Goal: Task Accomplishment & Management: Complete application form

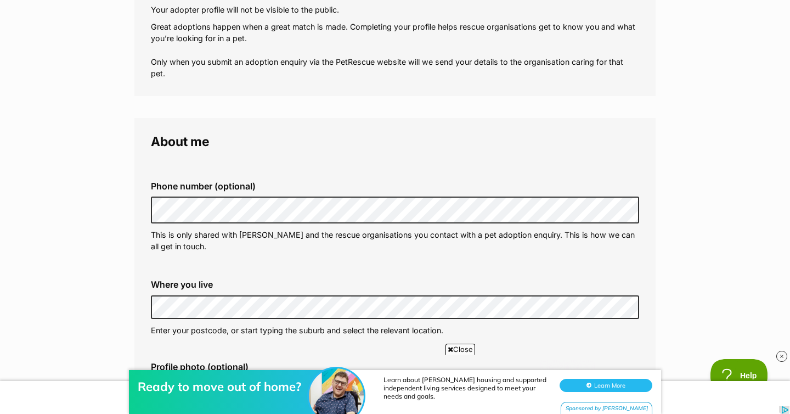
click at [406, 169] on fieldset "Phone number (optional) This is only shared with PetRescue and the rescue organ…" at bounding box center [395, 216] width 488 height 108
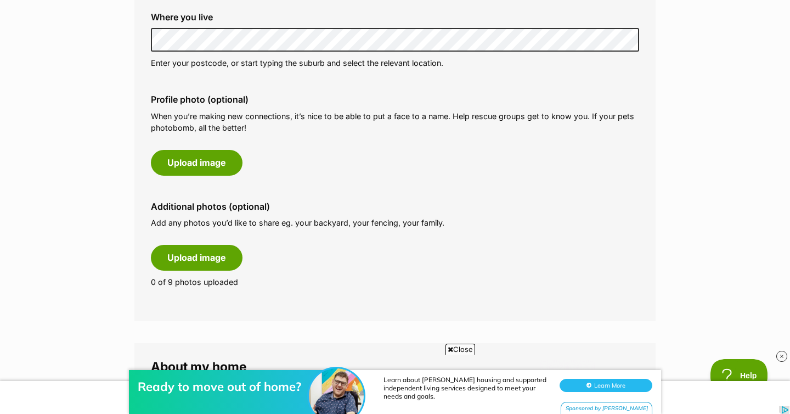
scroll to position [471, 0]
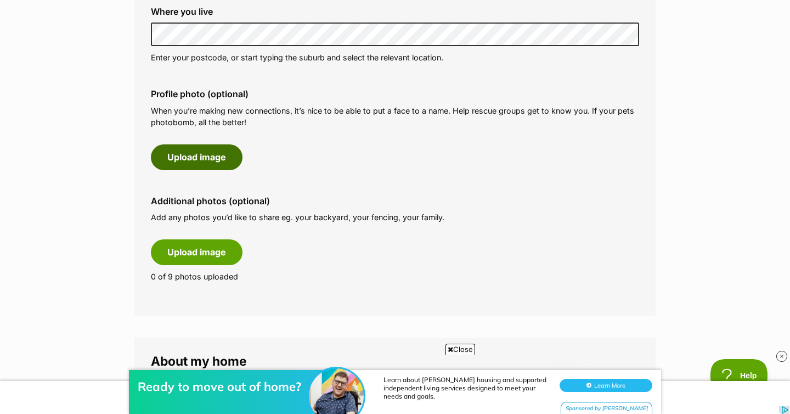
click at [203, 159] on button "Upload image" at bounding box center [197, 156] width 92 height 25
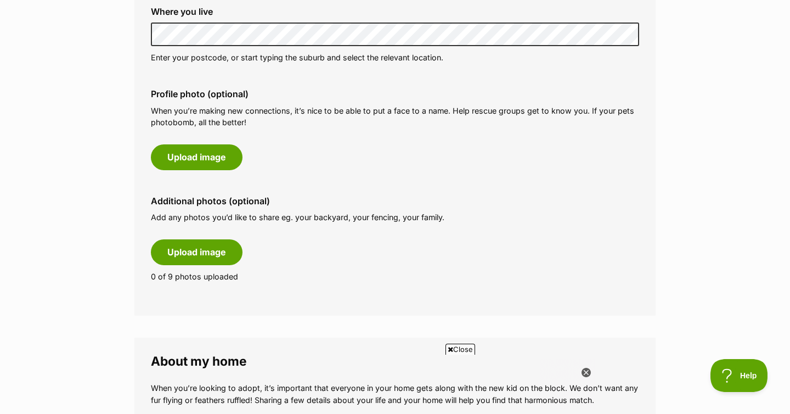
scroll to position [0, 0]
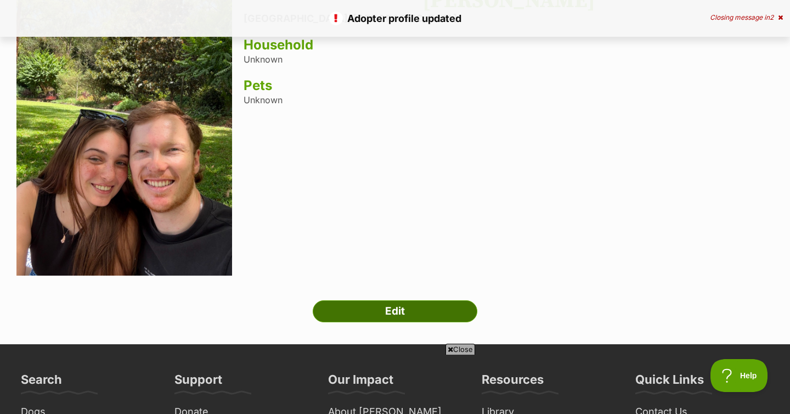
click at [359, 311] on link "Edit" at bounding box center [395, 311] width 165 height 22
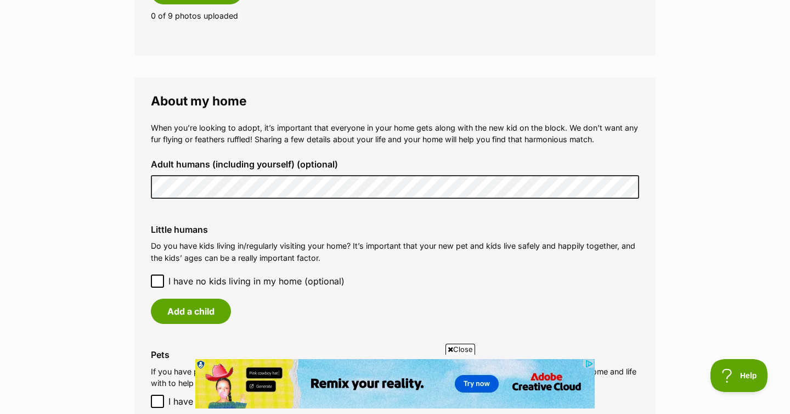
scroll to position [899, 0]
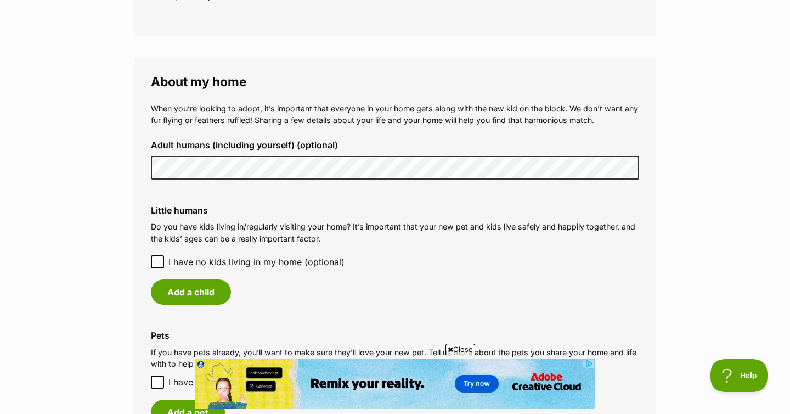
click at [392, 225] on p "Do you have kids living in/regularly visiting your home? It’s important that yo…" at bounding box center [395, 233] width 488 height 24
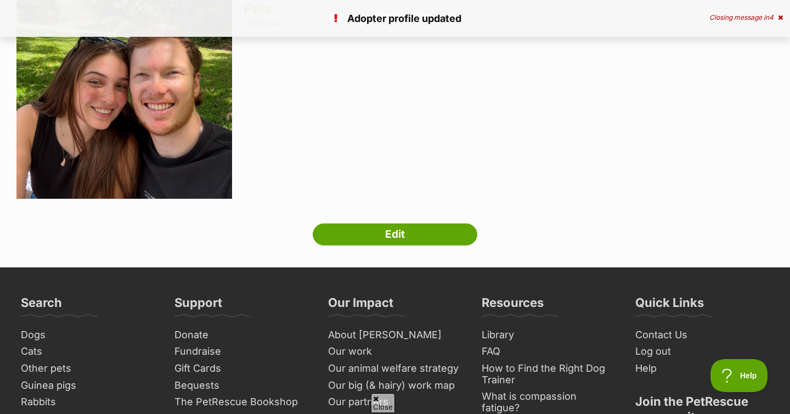
scroll to position [201, 0]
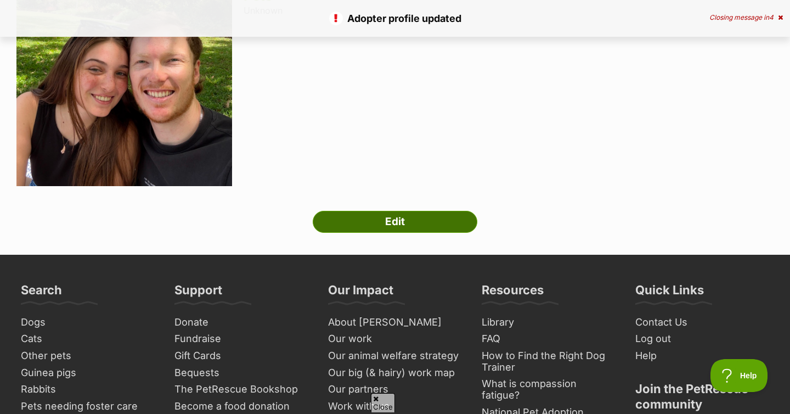
click at [391, 227] on link "Edit" at bounding box center [395, 222] width 165 height 22
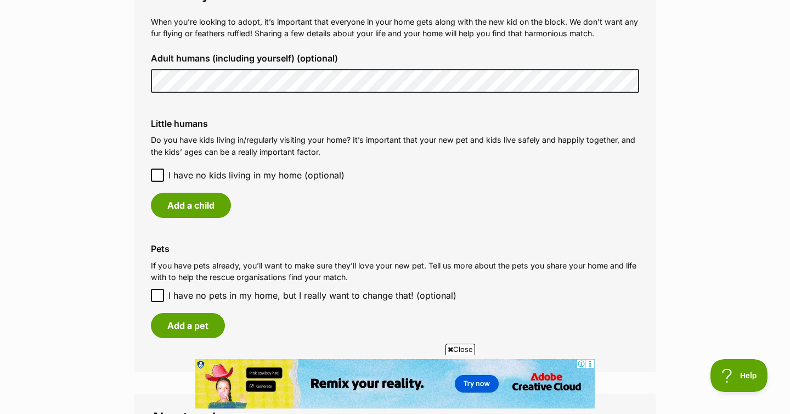
scroll to position [1007, 0]
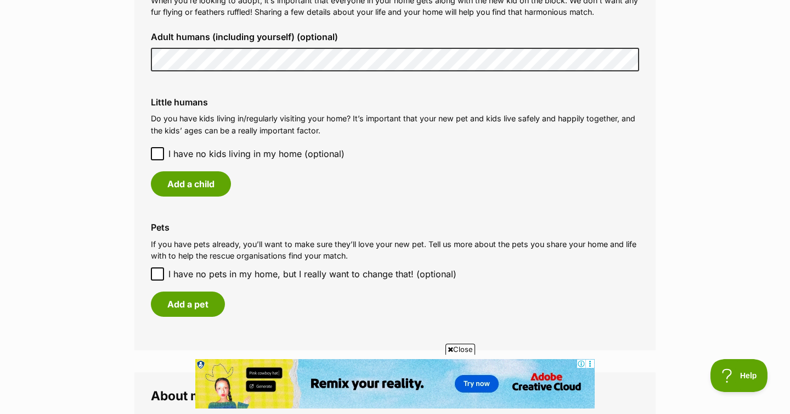
click at [159, 155] on icon at bounding box center [158, 154] width 8 height 8
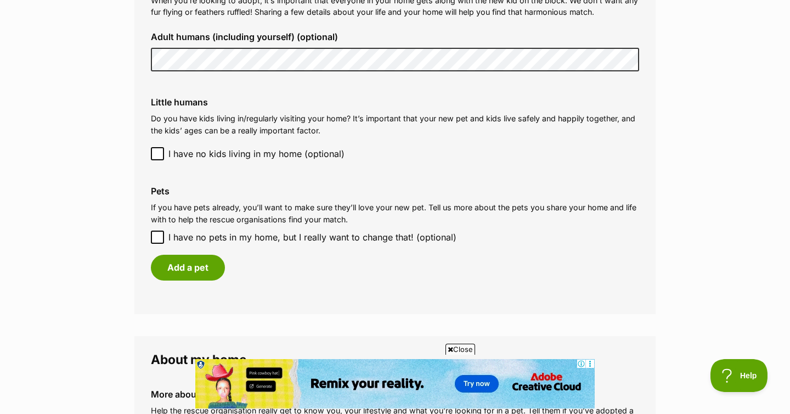
click at [160, 237] on icon at bounding box center [158, 237] width 8 height 8
click at [160, 237] on input "I have no pets in my home, but I really want to change that! (optional)" at bounding box center [157, 236] width 13 height 13
checkbox input "true"
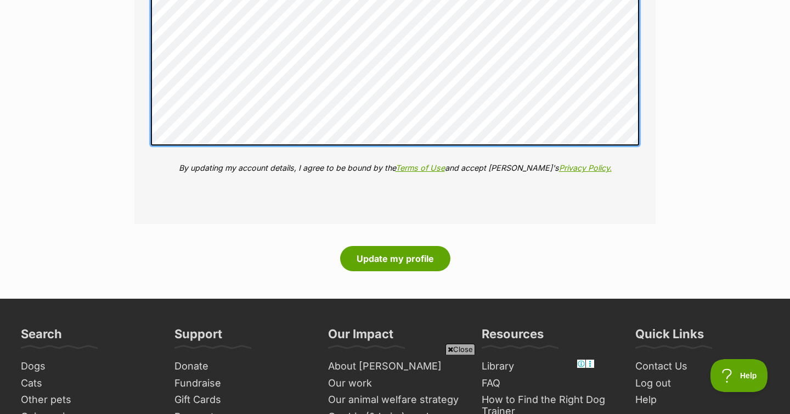
scroll to position [1543, 0]
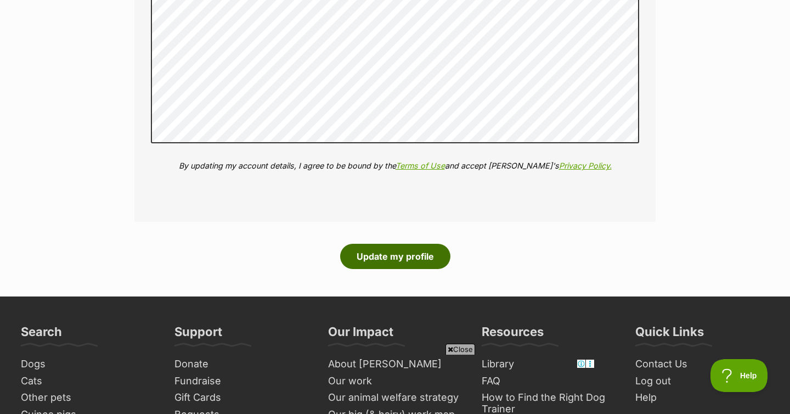
click at [424, 252] on button "Update my profile" at bounding box center [395, 256] width 110 height 25
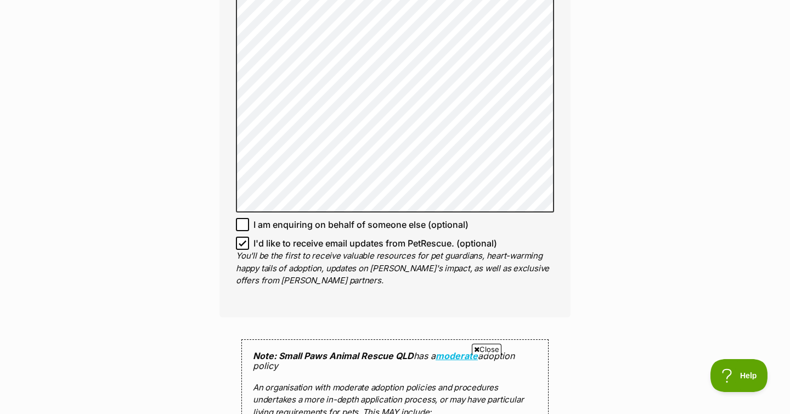
scroll to position [800, 0]
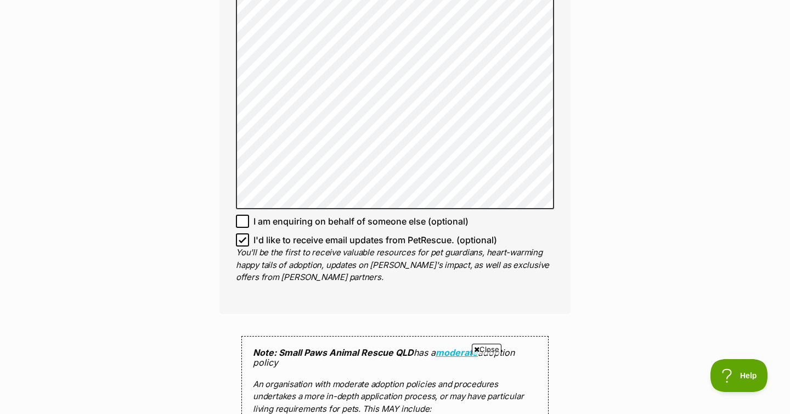
click at [242, 236] on icon at bounding box center [243, 240] width 8 height 8
click at [242, 233] on input "I'd like to receive email updates from PetRescue. (optional)" at bounding box center [242, 239] width 13 height 13
checkbox input "false"
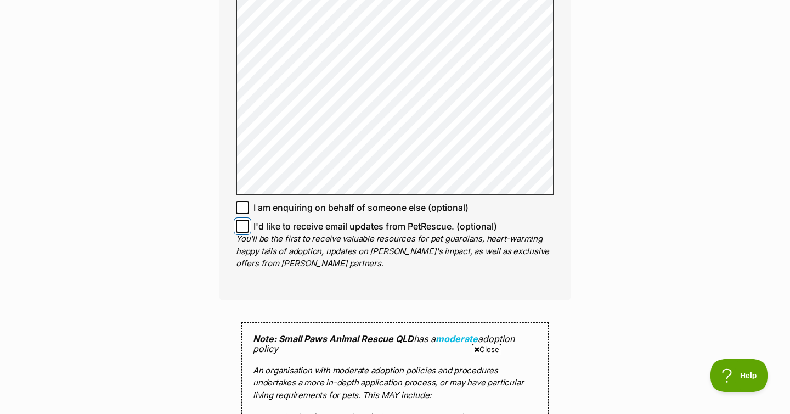
scroll to position [815, 0]
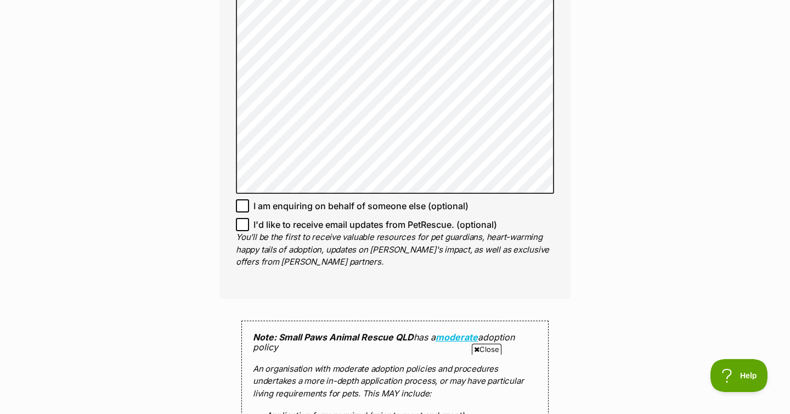
click at [591, 275] on div "Enquire about Malibu Full name Kara Bond Email We require this to be able to se…" at bounding box center [395, 46] width 790 height 1523
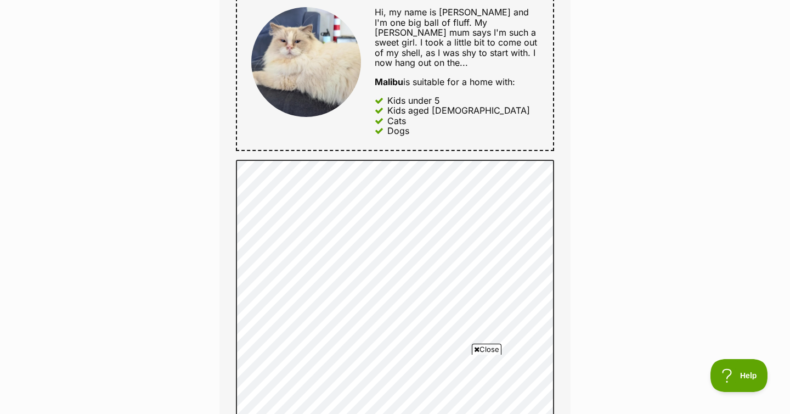
scroll to position [561, 0]
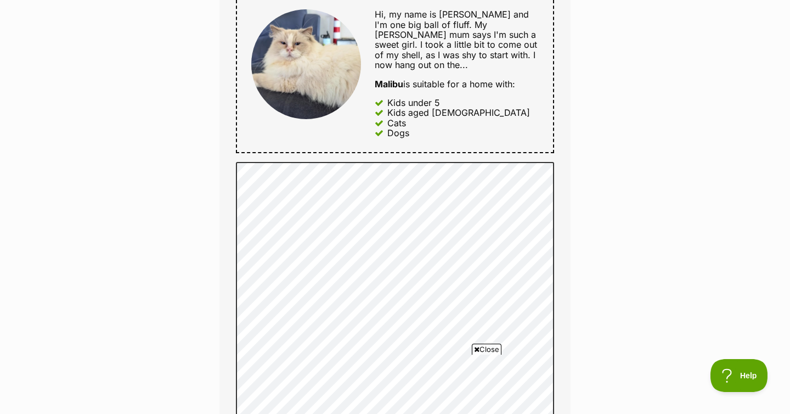
click at [638, 204] on div "Enquire about Malibu Full name Kara Bond Email We require this to be able to se…" at bounding box center [395, 300] width 790 height 1523
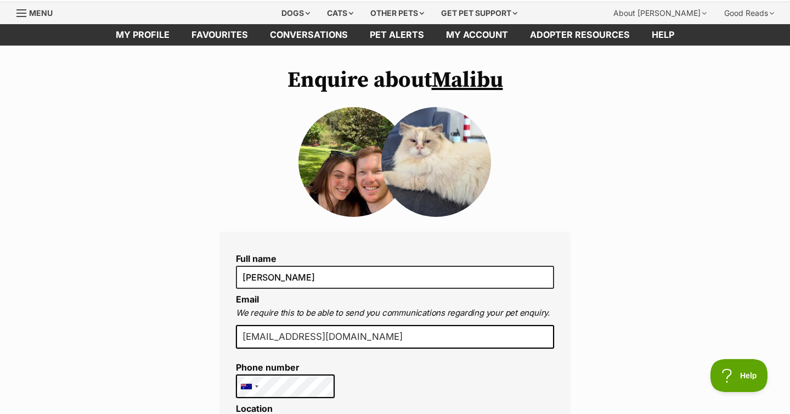
scroll to position [13, 0]
